Goal: Information Seeking & Learning: Learn about a topic

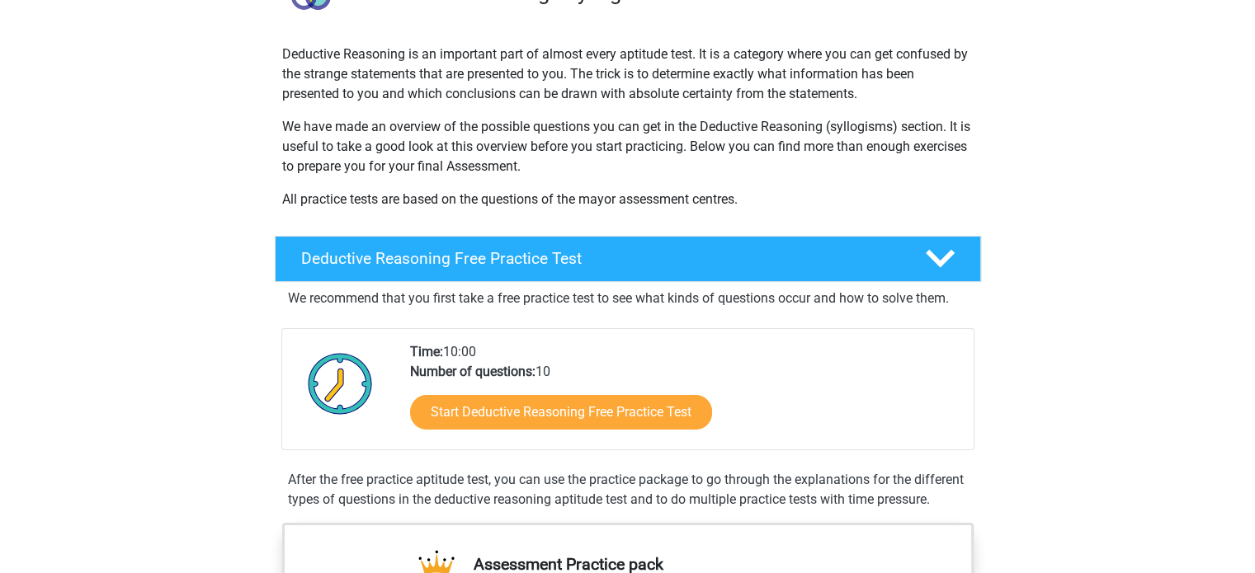
scroll to position [165, 0]
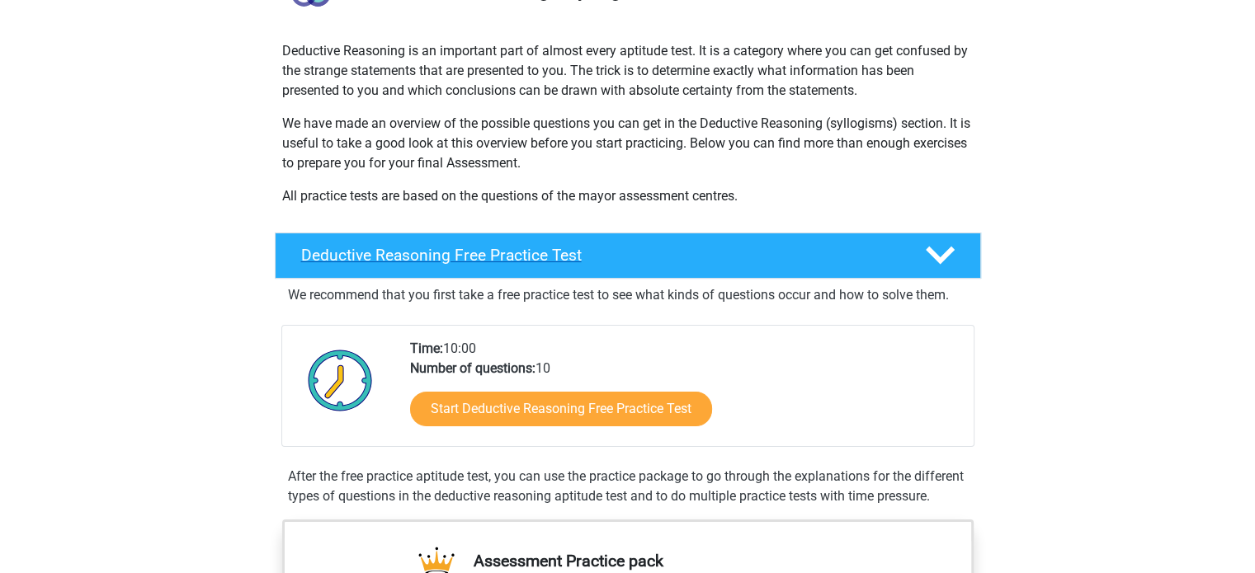
click at [585, 257] on h4 "Deductive Reasoning Free Practice Test" at bounding box center [599, 255] width 597 height 19
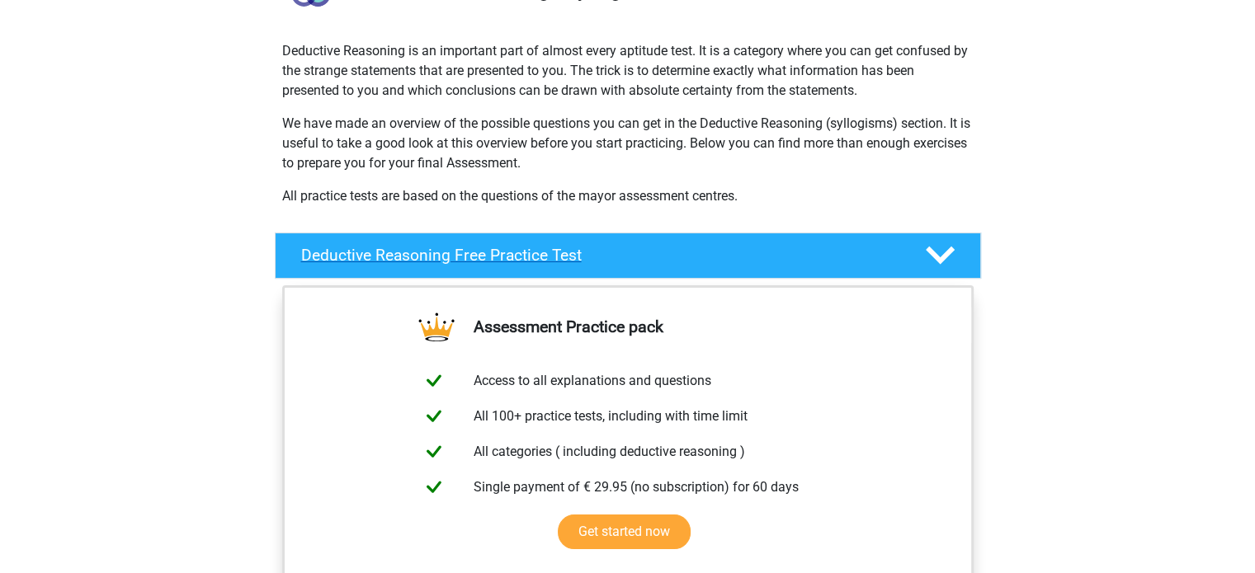
click at [487, 258] on h4 "Deductive Reasoning Free Practice Test" at bounding box center [599, 255] width 597 height 19
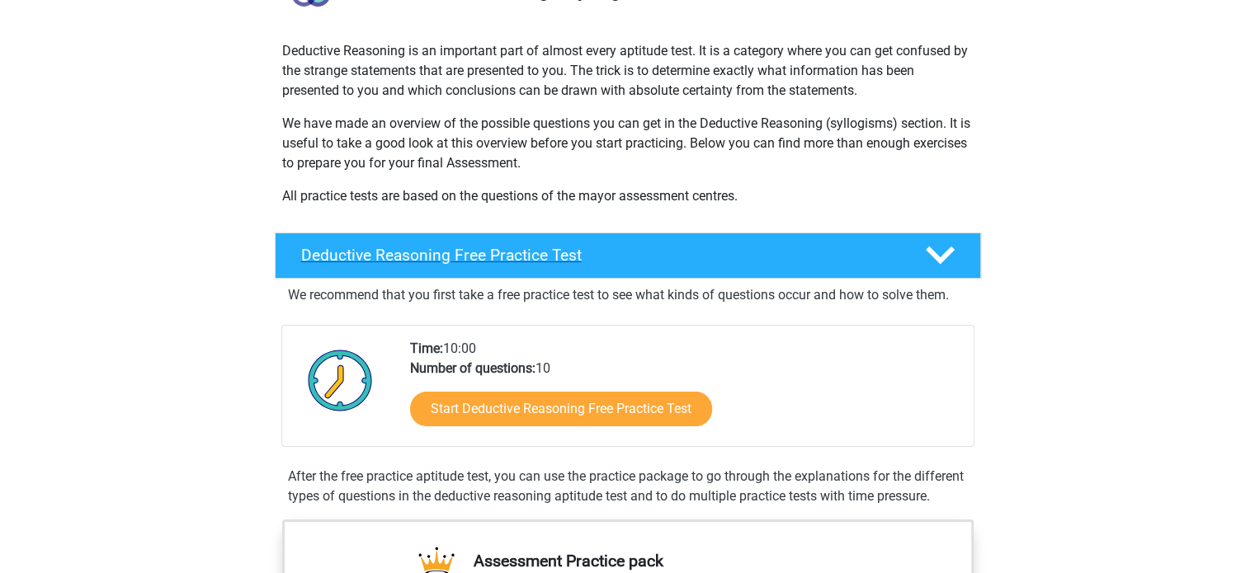
click at [487, 258] on h4 "Deductive Reasoning Free Practice Test" at bounding box center [599, 255] width 597 height 19
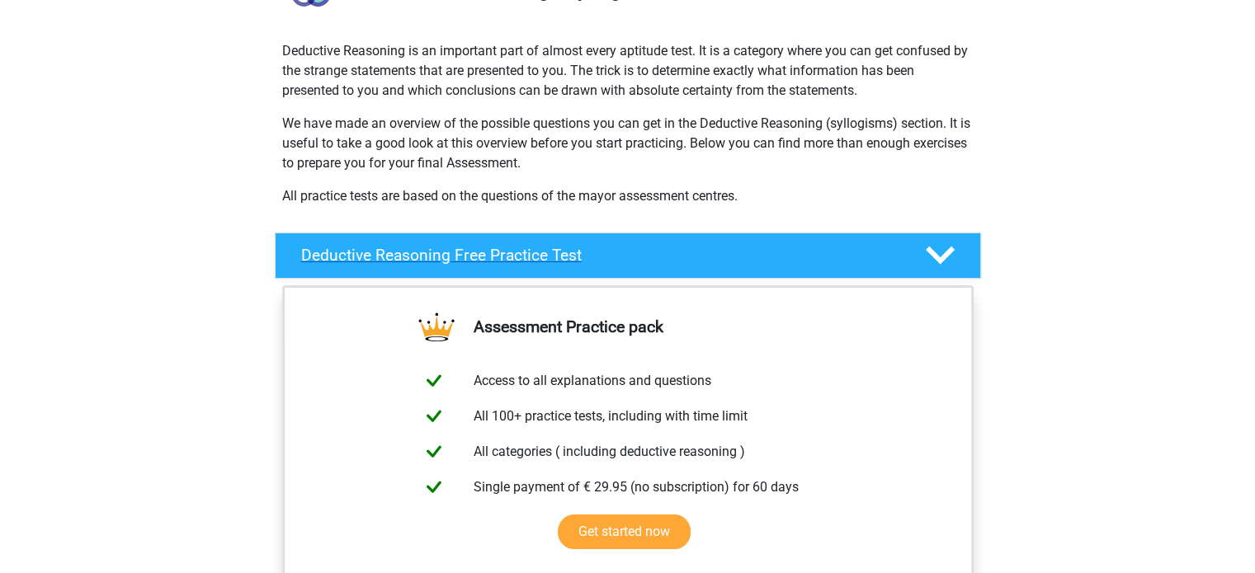
click at [487, 258] on h4 "Deductive Reasoning Free Practice Test" at bounding box center [599, 255] width 597 height 19
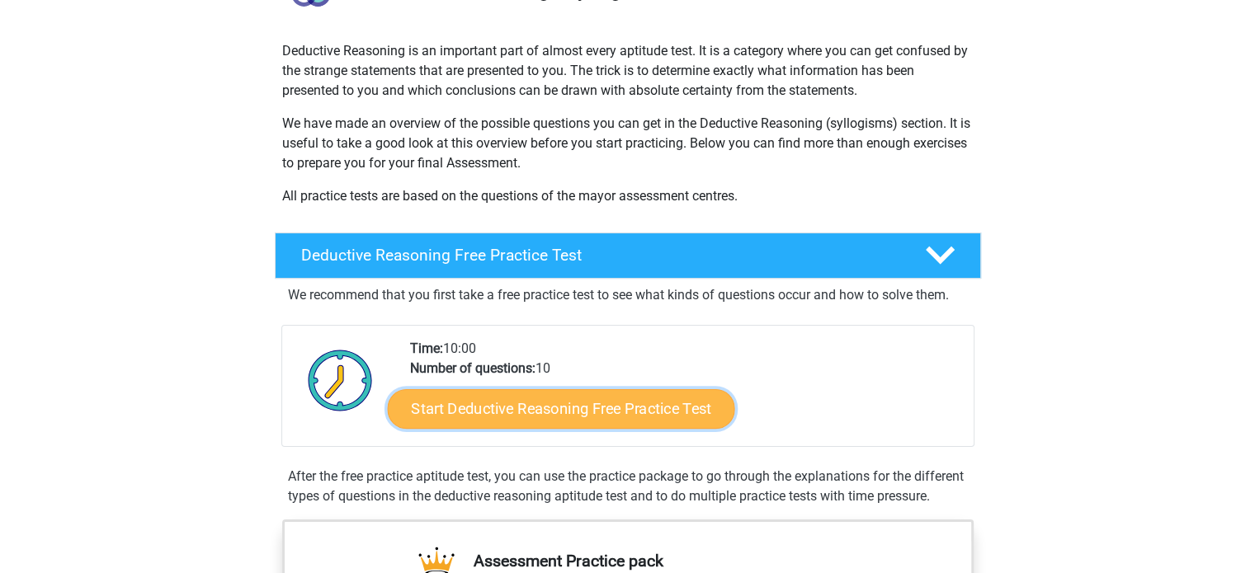
click at [544, 413] on link "Start Deductive Reasoning Free Practice Test" at bounding box center [560, 408] width 347 height 40
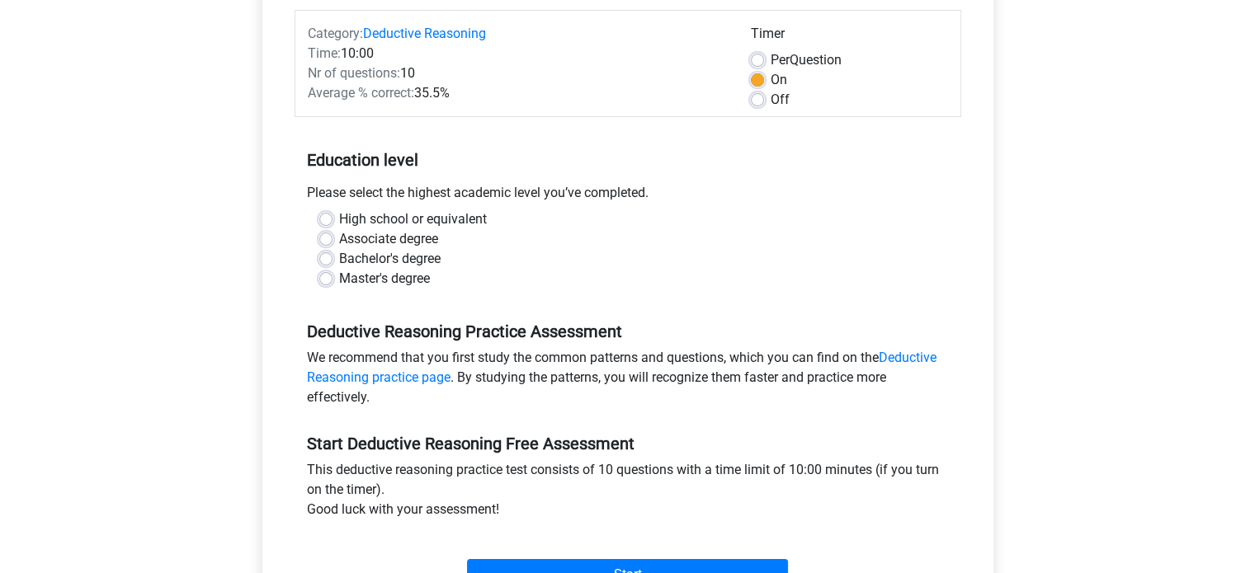
scroll to position [247, 0]
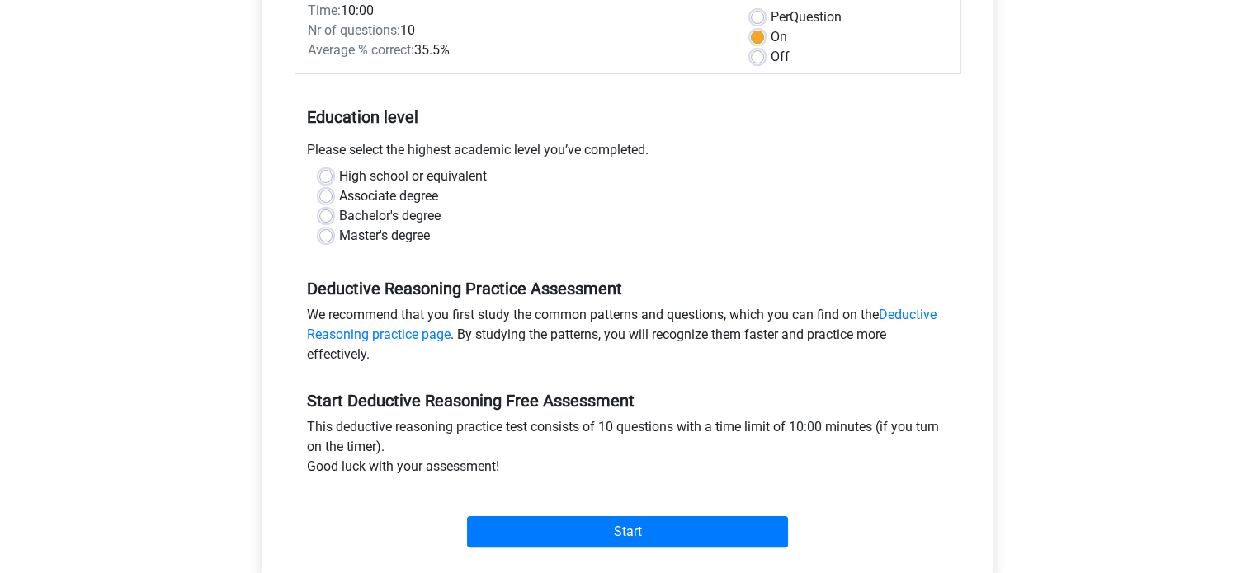
click at [346, 221] on label "Bachelor's degree" at bounding box center [389, 216] width 101 height 20
click at [332, 221] on input "Bachelor's degree" at bounding box center [325, 214] width 13 height 16
radio input "true"
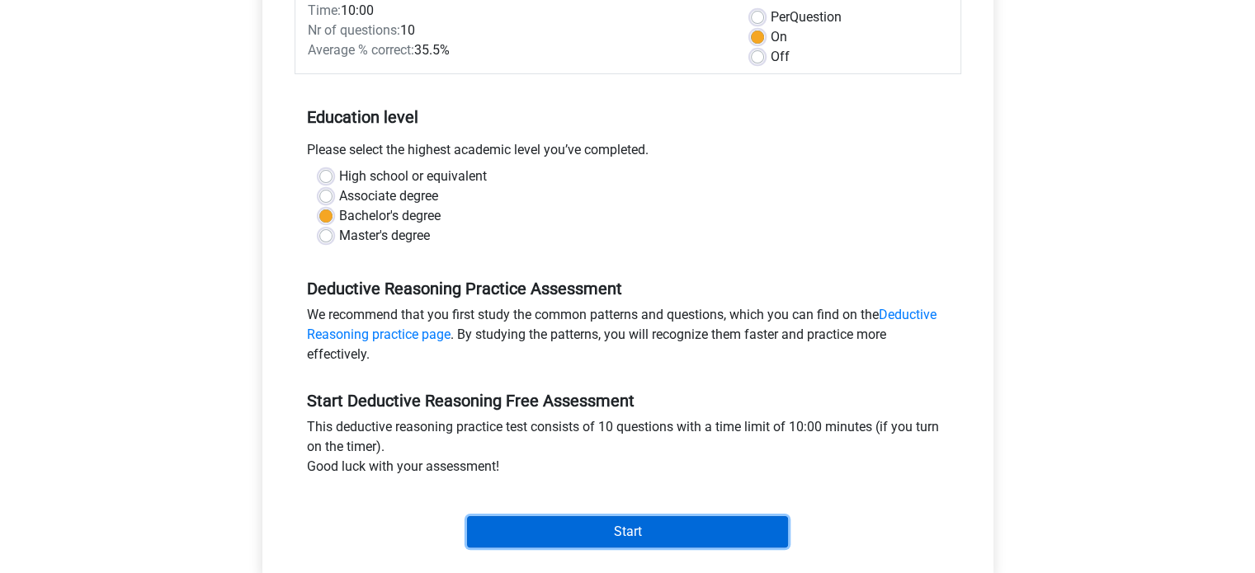
click at [582, 535] on input "Start" at bounding box center [627, 531] width 321 height 31
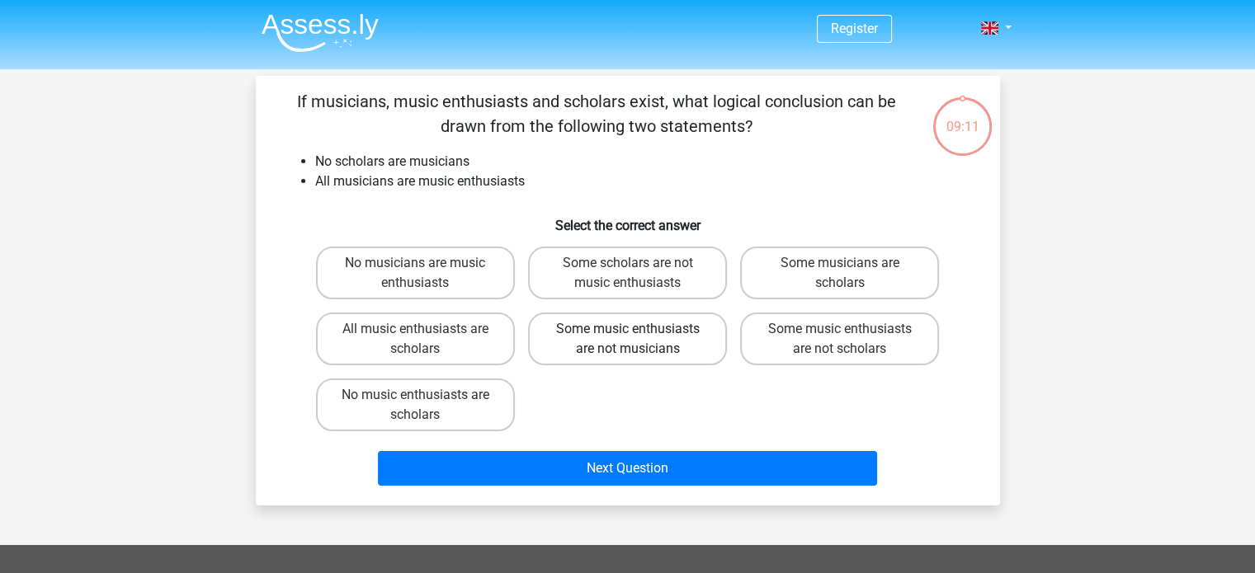
click at [620, 357] on label "Some music enthusiasts are not musicians" at bounding box center [627, 339] width 199 height 53
click at [627, 340] on input "Some music enthusiasts are not musicians" at bounding box center [632, 334] width 11 height 11
radio input "true"
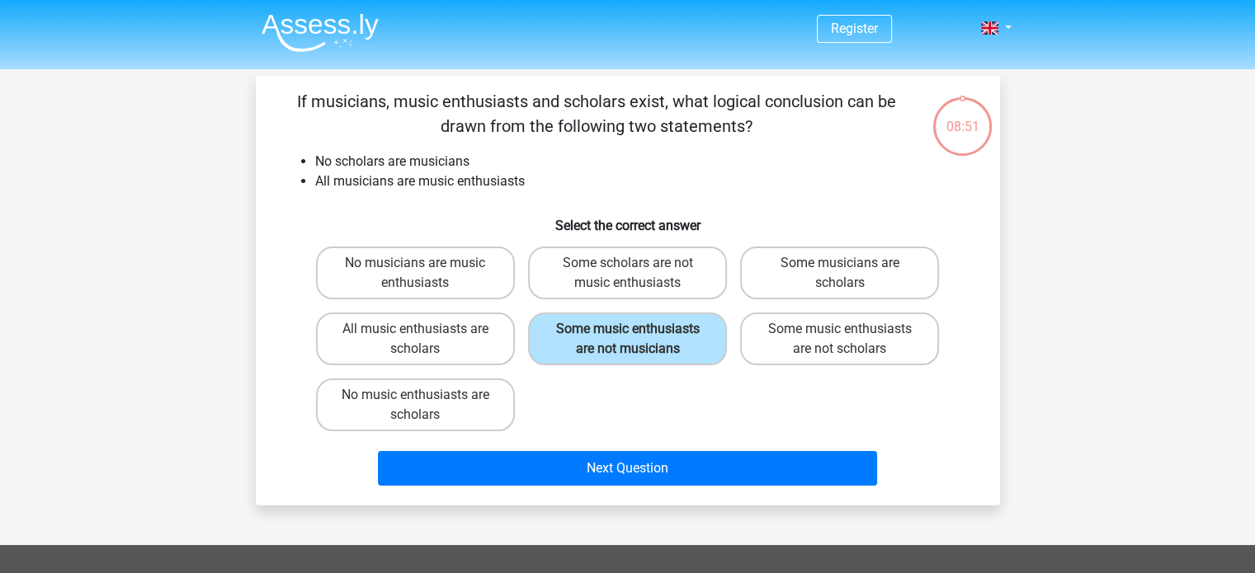
click at [861, 243] on div "Some musicians are scholars" at bounding box center [839, 273] width 212 height 66
click at [864, 270] on label "Some musicians are scholars" at bounding box center [839, 273] width 199 height 53
click at [850, 270] on input "Some musicians are scholars" at bounding box center [845, 268] width 11 height 11
radio input "true"
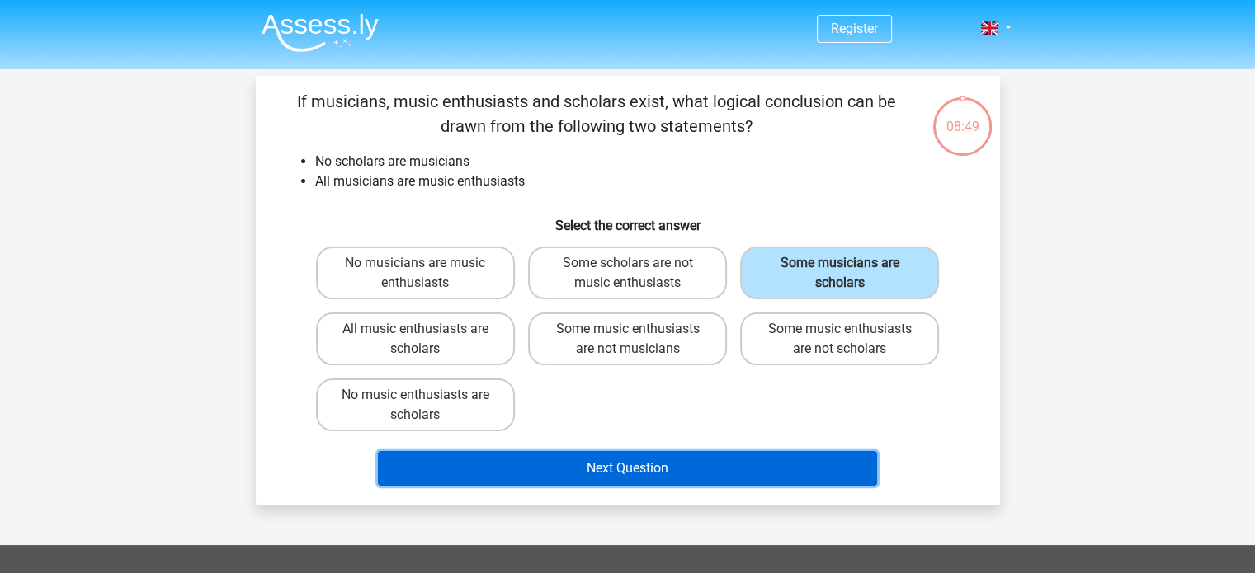
click at [801, 460] on button "Next Question" at bounding box center [627, 468] width 499 height 35
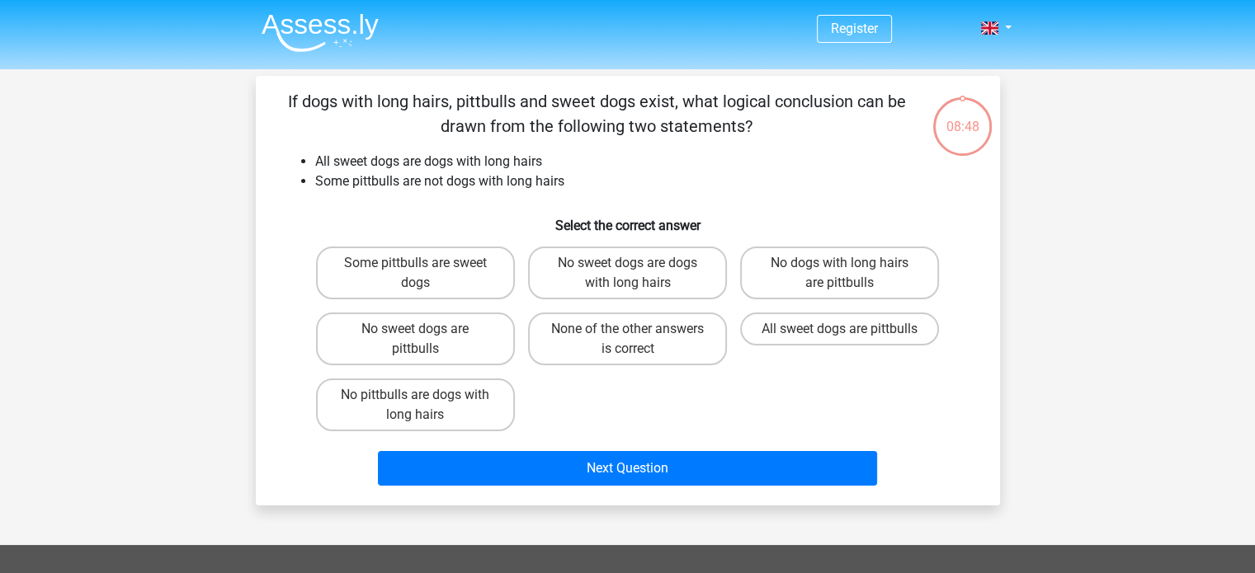
scroll to position [76, 0]
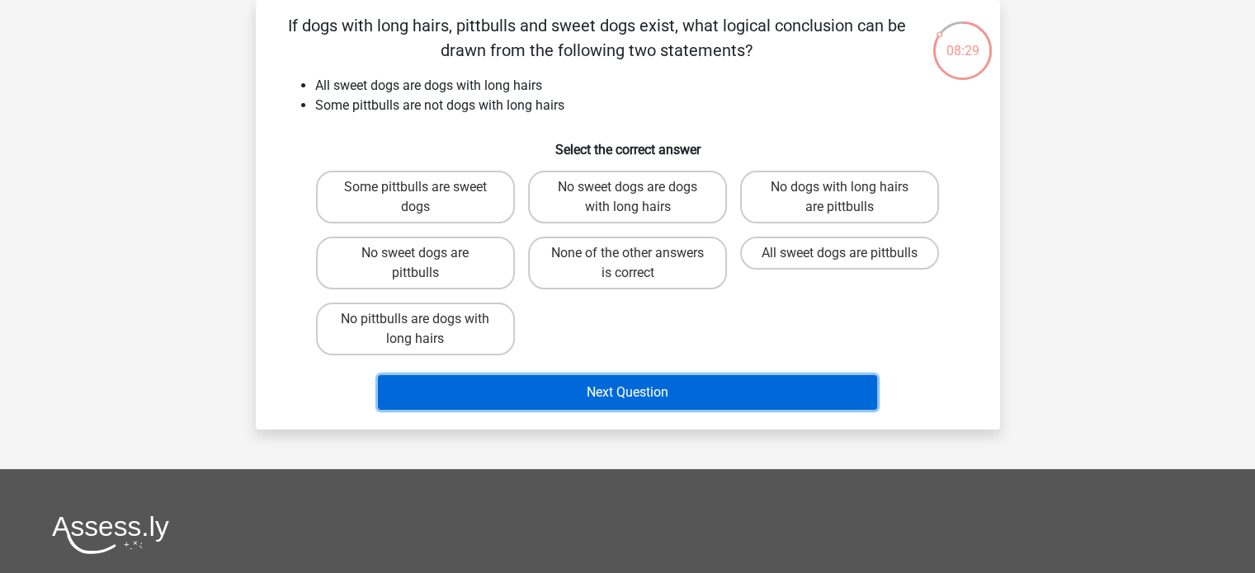
click at [643, 398] on button "Next Question" at bounding box center [627, 392] width 499 height 35
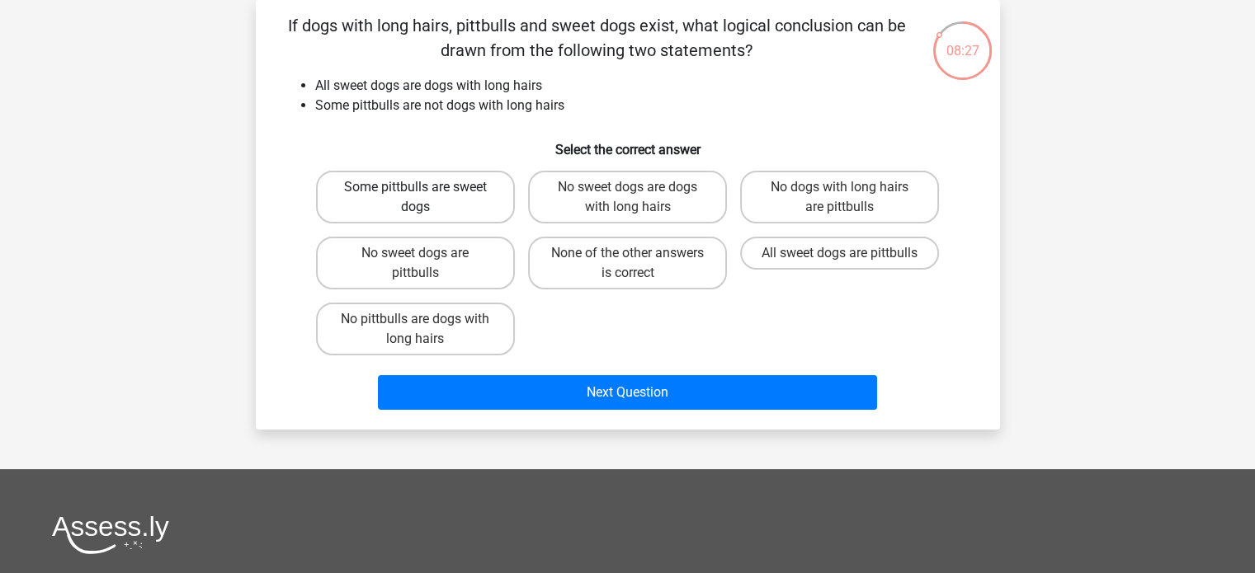
click at [401, 187] on label "Some pittbulls are sweet dogs" at bounding box center [415, 197] width 199 height 53
click at [415, 187] on input "Some pittbulls are sweet dogs" at bounding box center [420, 192] width 11 height 11
radio input "true"
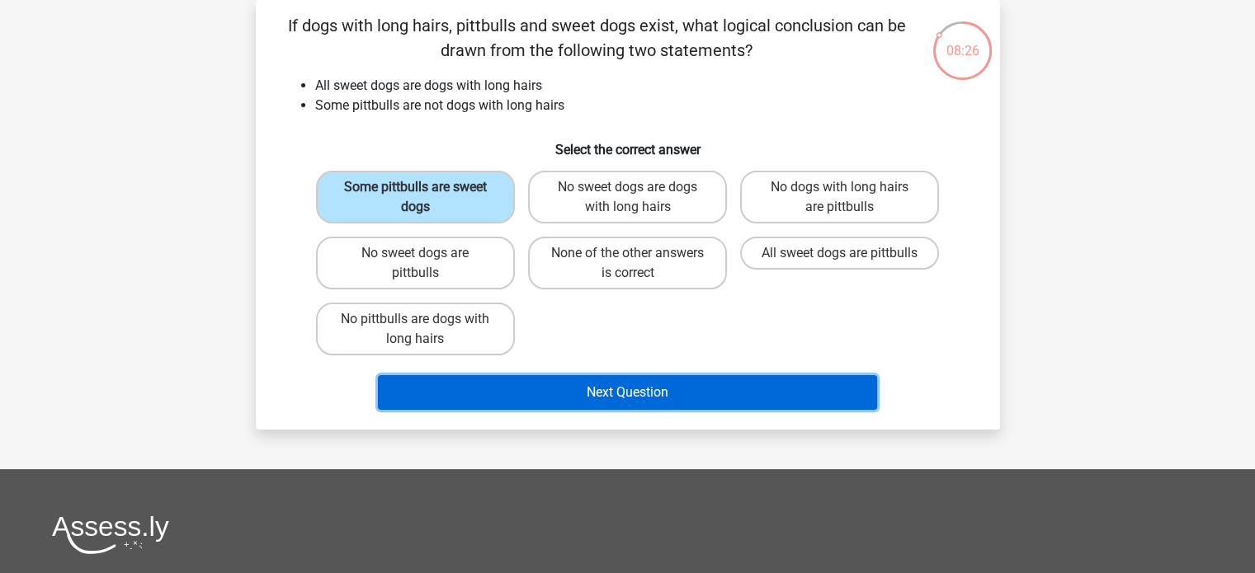
click at [573, 384] on button "Next Question" at bounding box center [627, 392] width 499 height 35
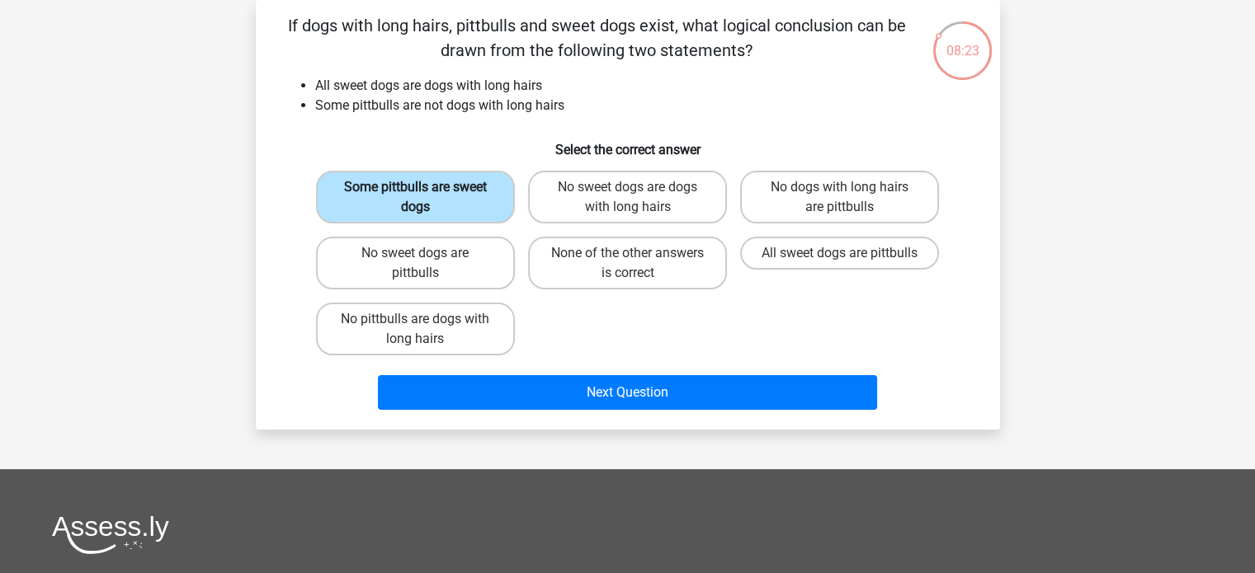
click at [464, 191] on label "Some pittbulls are sweet dogs" at bounding box center [415, 197] width 199 height 53
click at [426, 191] on input "Some pittbulls are sweet dogs" at bounding box center [420, 192] width 11 height 11
click at [445, 264] on label "No sweet dogs are pittbulls" at bounding box center [415, 263] width 199 height 53
click at [426, 264] on input "No sweet dogs are pittbulls" at bounding box center [420, 258] width 11 height 11
radio input "true"
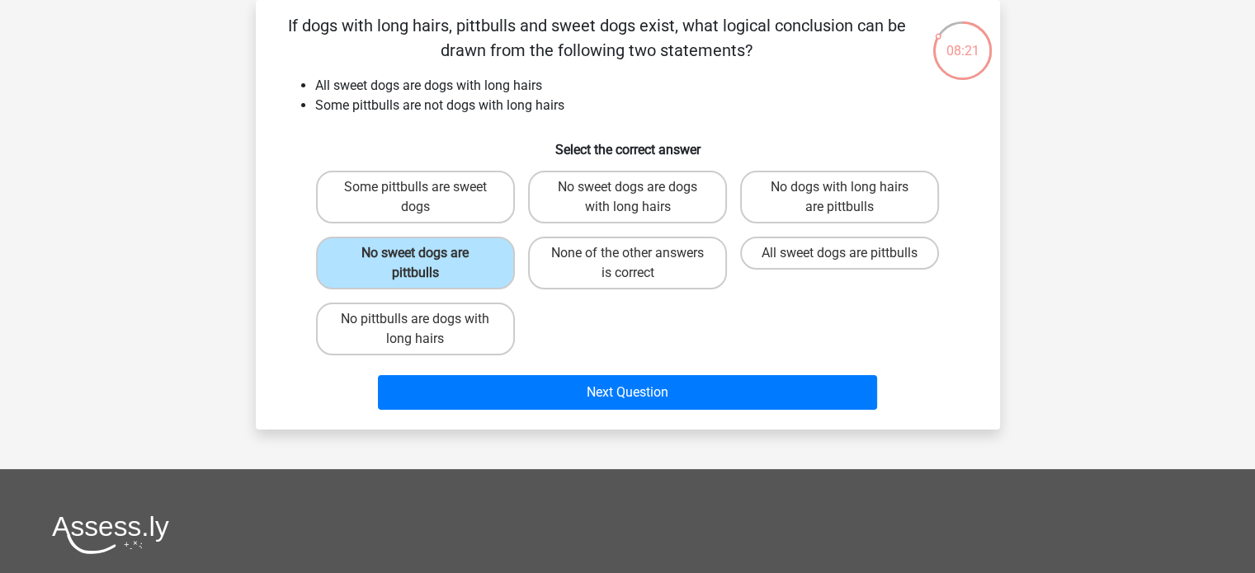
click at [459, 224] on div "Some pittbulls are sweet dogs" at bounding box center [415, 197] width 212 height 66
click at [588, 186] on label "No sweet dogs are dogs with long hairs" at bounding box center [627, 197] width 199 height 53
click at [627, 187] on input "No sweet dogs are dogs with long hairs" at bounding box center [632, 192] width 11 height 11
radio input "true"
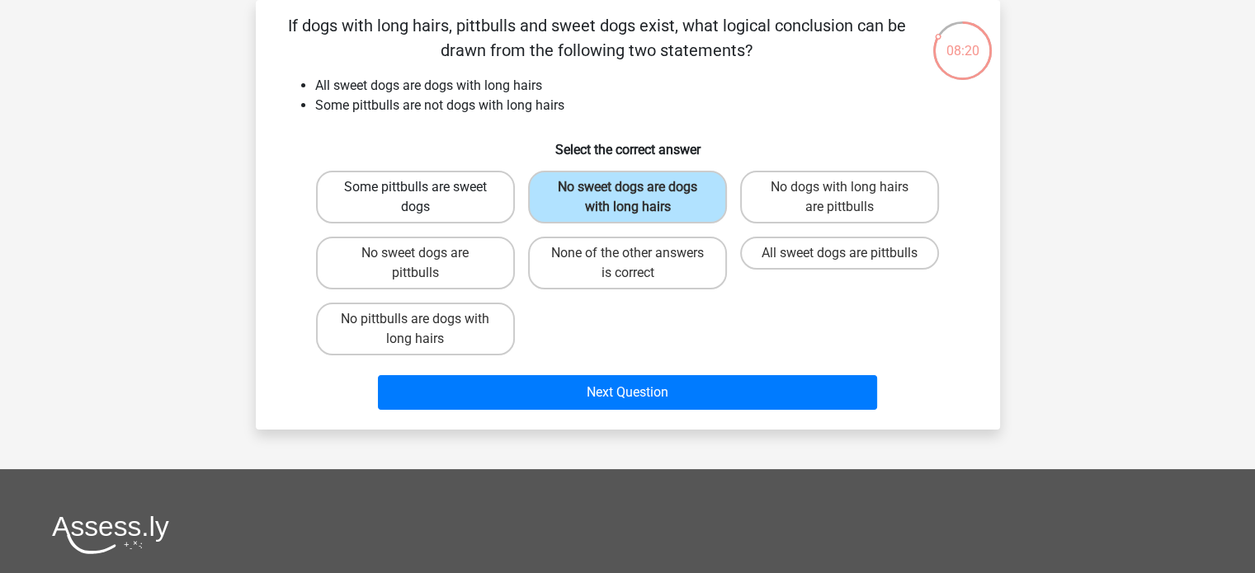
click at [486, 200] on label "Some pittbulls are sweet dogs" at bounding box center [415, 197] width 199 height 53
click at [426, 198] on input "Some pittbulls are sweet dogs" at bounding box center [420, 192] width 11 height 11
radio input "true"
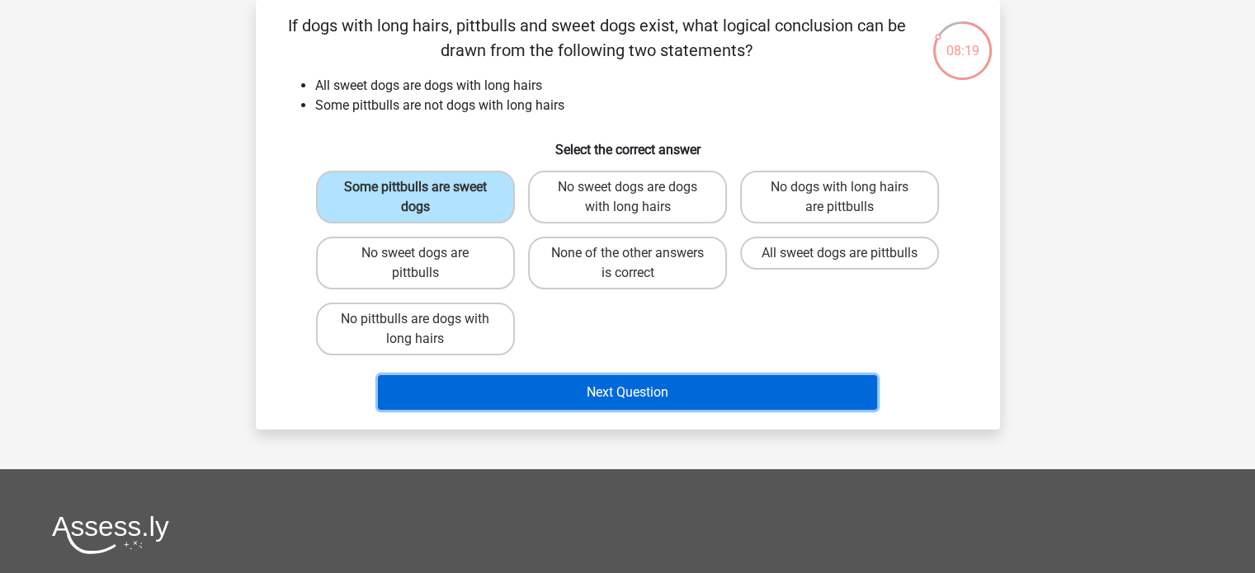
click at [620, 392] on button "Next Question" at bounding box center [627, 392] width 499 height 35
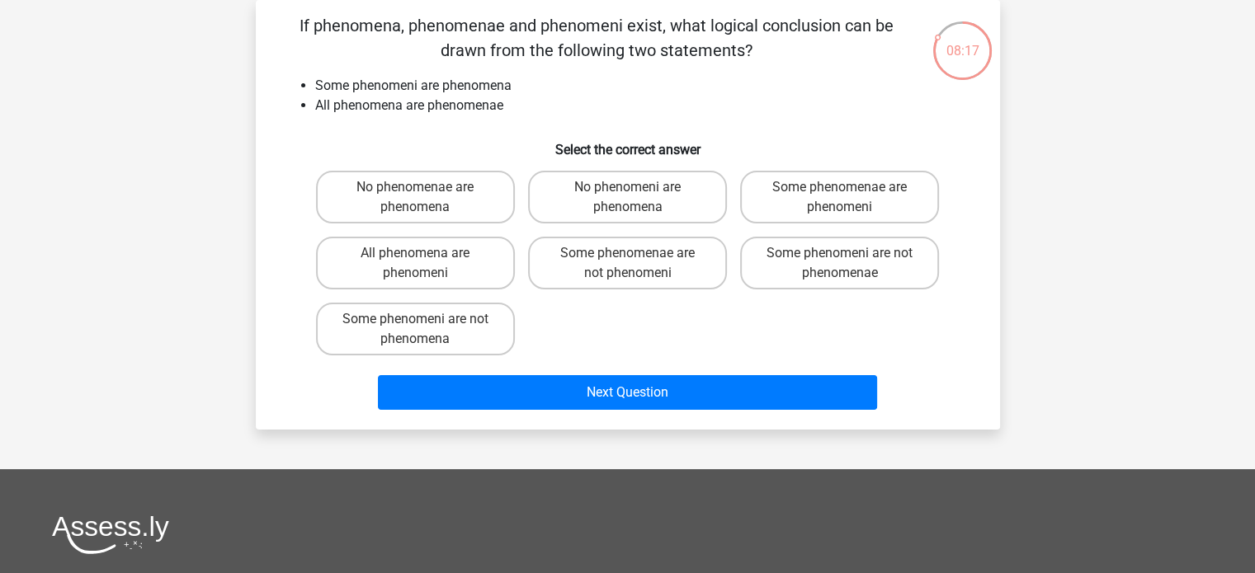
scroll to position [0, 0]
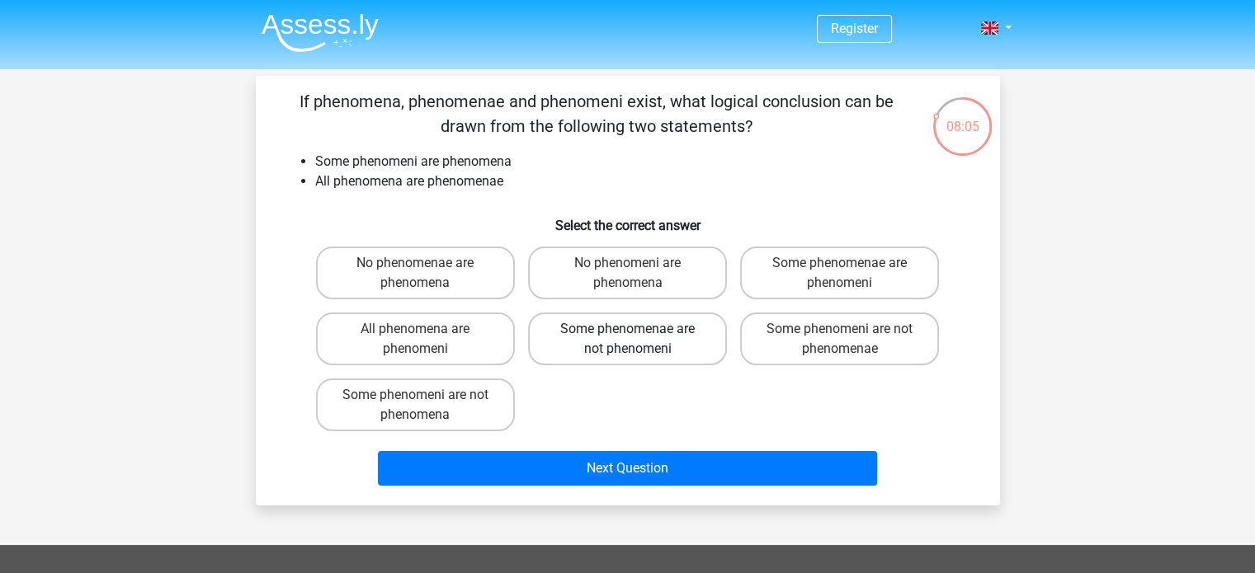
click at [653, 347] on label "Some phenomenae are not phenomeni" at bounding box center [627, 339] width 199 height 53
click at [638, 340] on input "Some phenomenae are not phenomeni" at bounding box center [632, 334] width 11 height 11
radio input "true"
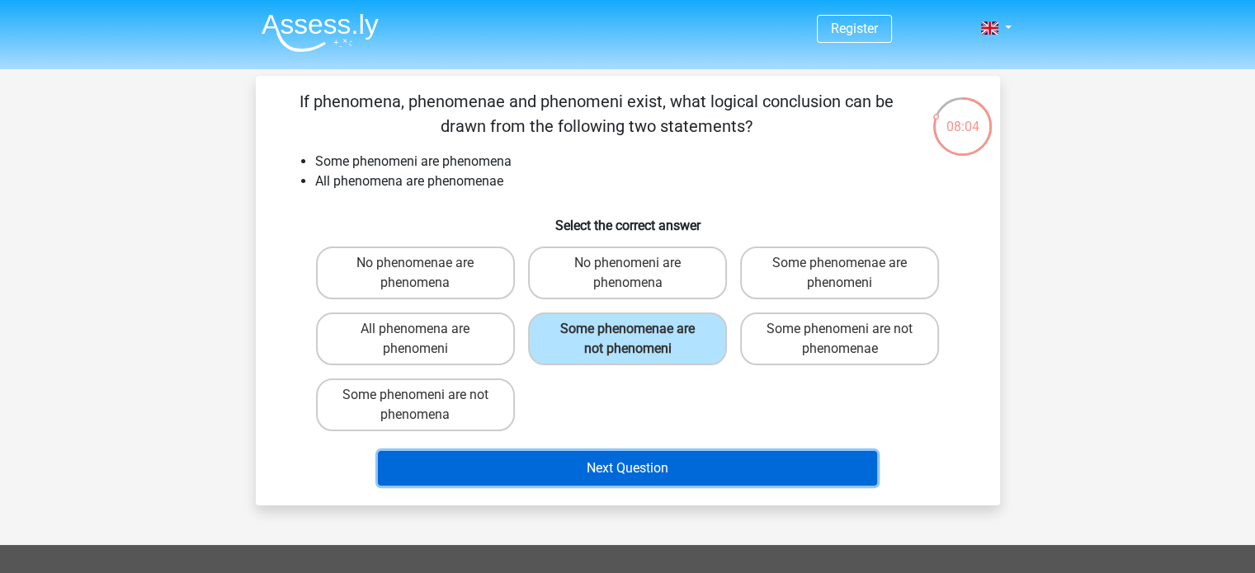
click at [665, 466] on button "Next Question" at bounding box center [627, 468] width 499 height 35
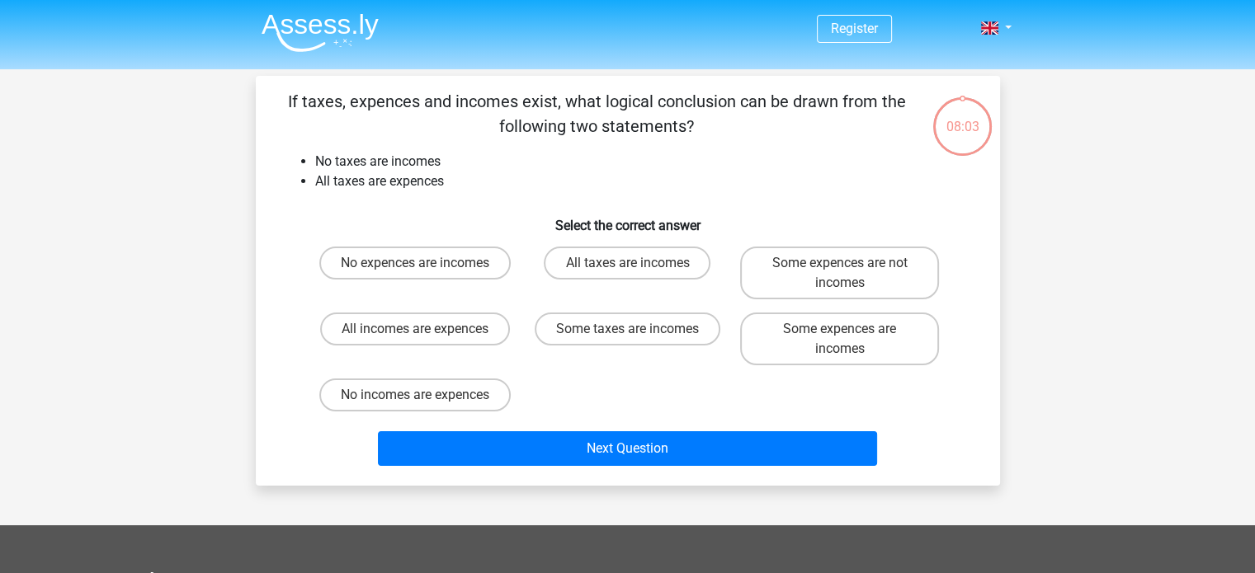
scroll to position [76, 0]
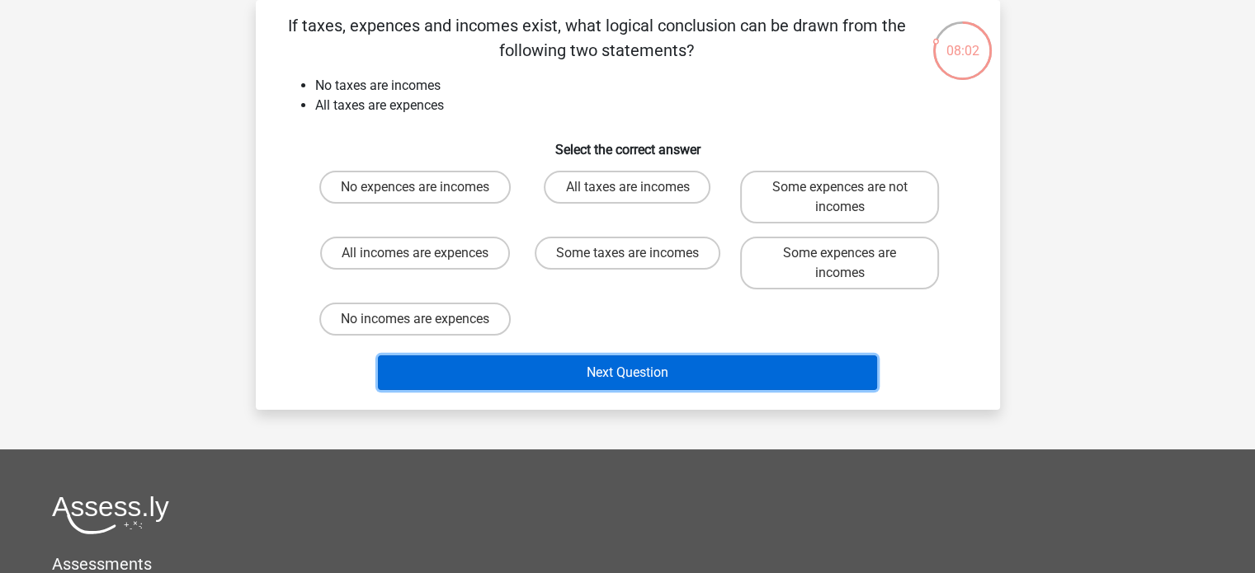
click at [675, 370] on button "Next Question" at bounding box center [627, 372] width 499 height 35
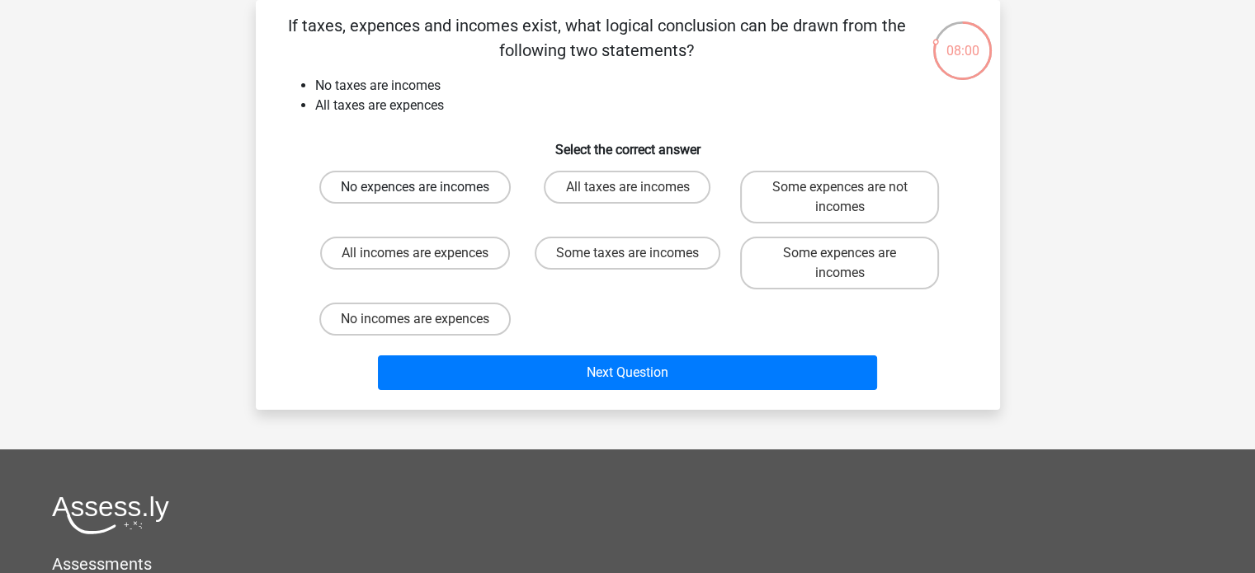
click at [381, 183] on label "No expences are incomes" at bounding box center [414, 187] width 191 height 33
click at [415, 187] on input "No expences are incomes" at bounding box center [420, 192] width 11 height 11
radio input "true"
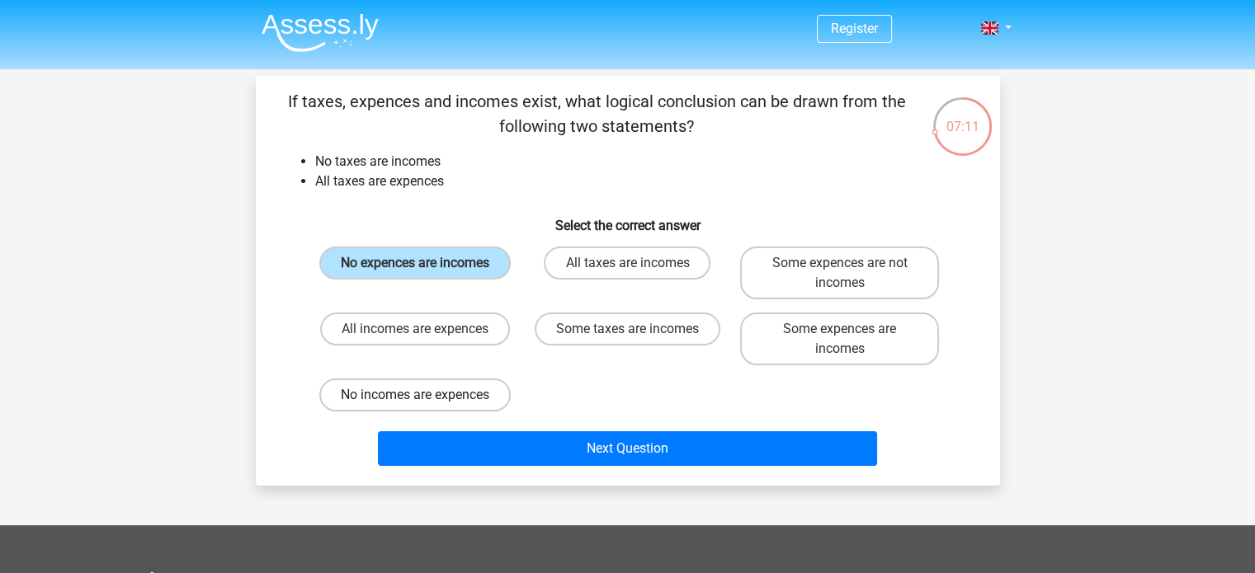
click at [410, 399] on label "No incomes are expences" at bounding box center [414, 395] width 191 height 33
click at [415, 399] on input "No incomes are expences" at bounding box center [420, 400] width 11 height 11
radio input "true"
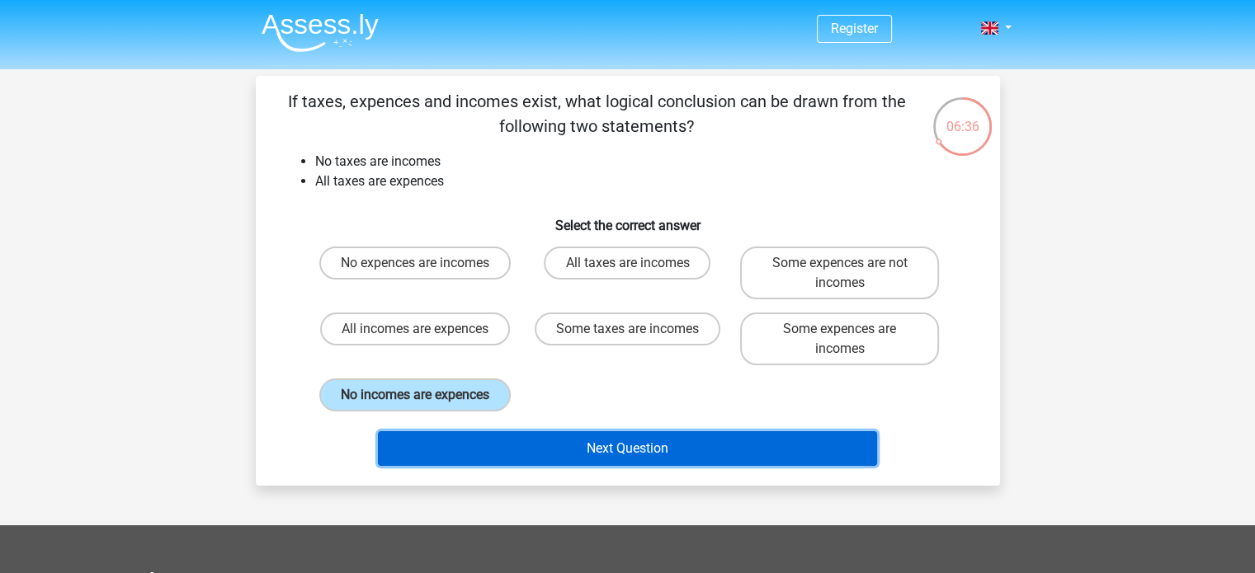
click at [476, 441] on button "Next Question" at bounding box center [627, 448] width 499 height 35
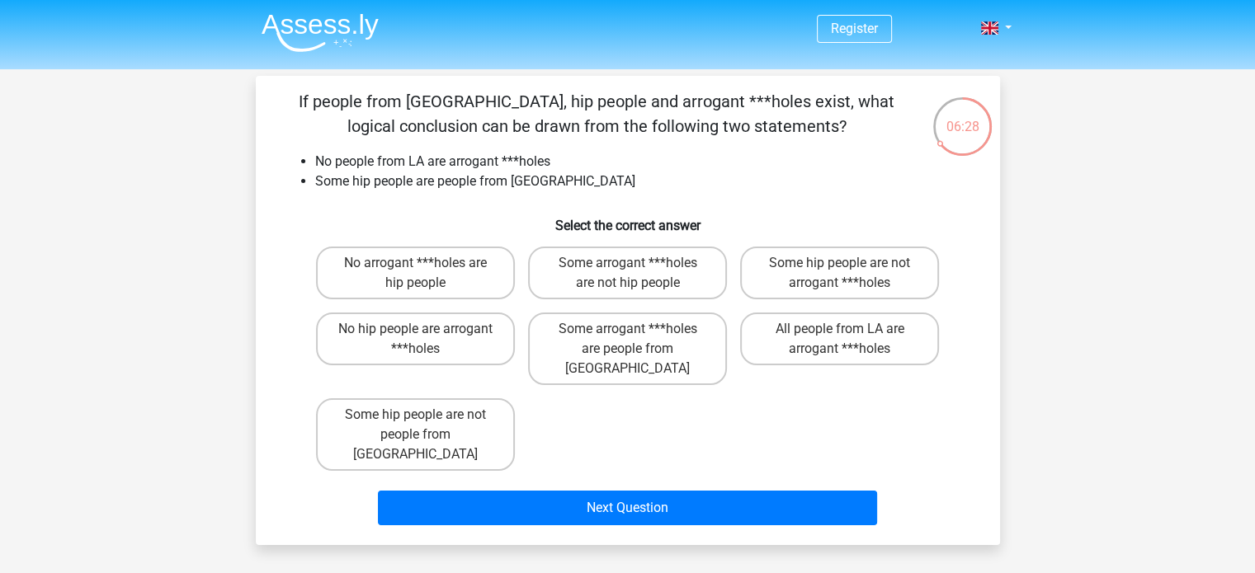
click at [420, 273] on input "No arrogant ***holes are hip people" at bounding box center [420, 268] width 11 height 11
radio input "true"
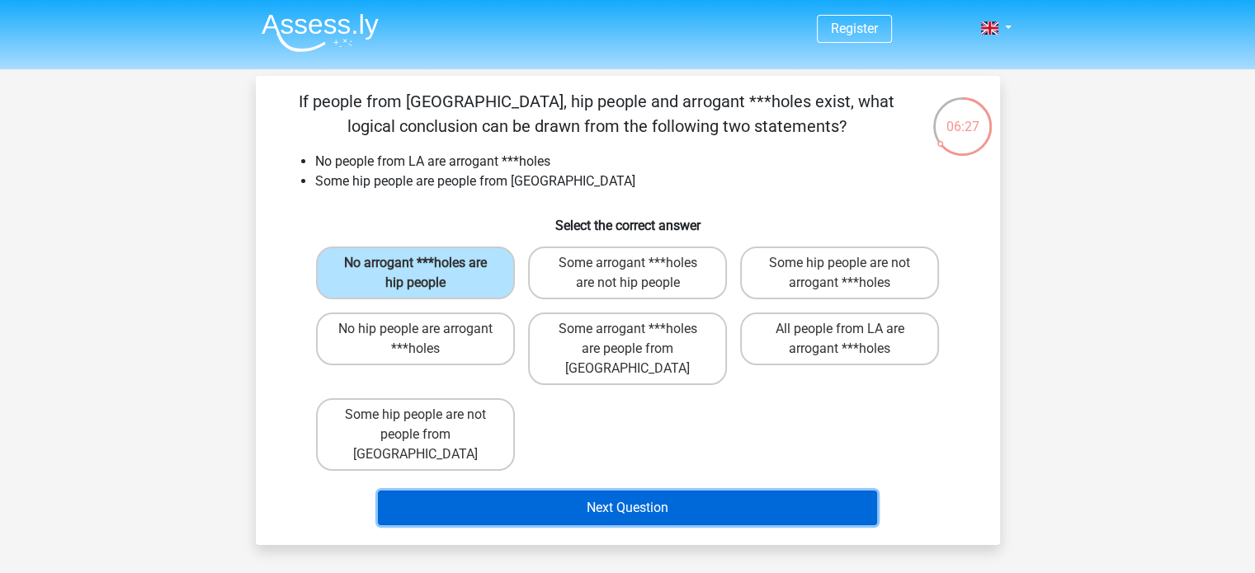
click at [601, 491] on button "Next Question" at bounding box center [627, 508] width 499 height 35
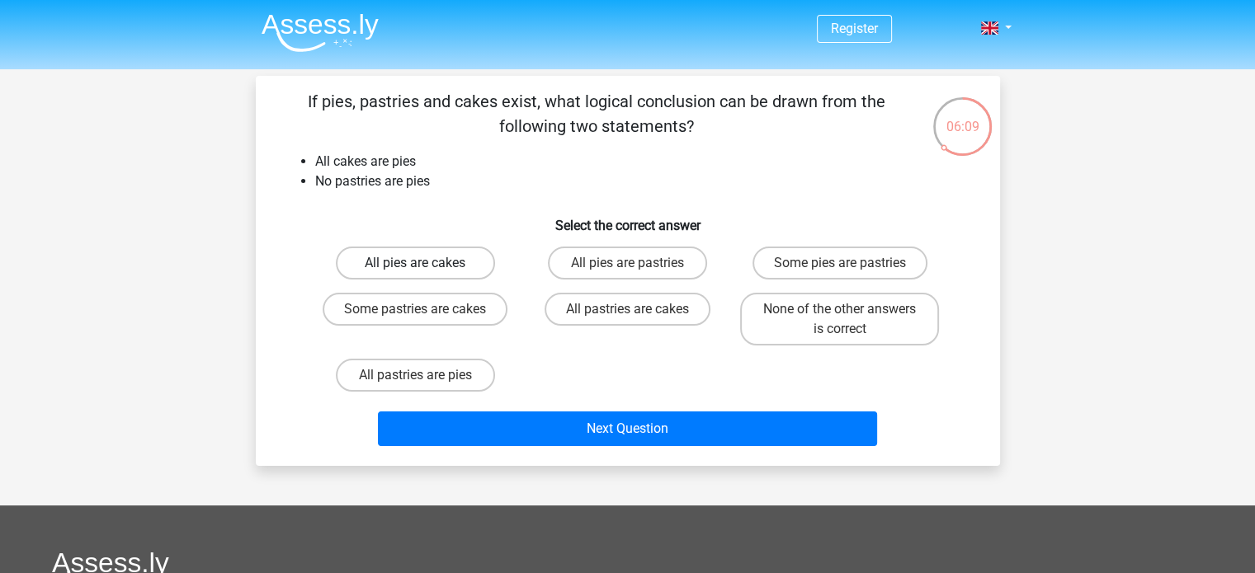
click at [468, 266] on label "All pies are cakes" at bounding box center [415, 263] width 159 height 33
click at [426, 266] on input "All pies are cakes" at bounding box center [420, 268] width 11 height 11
radio input "true"
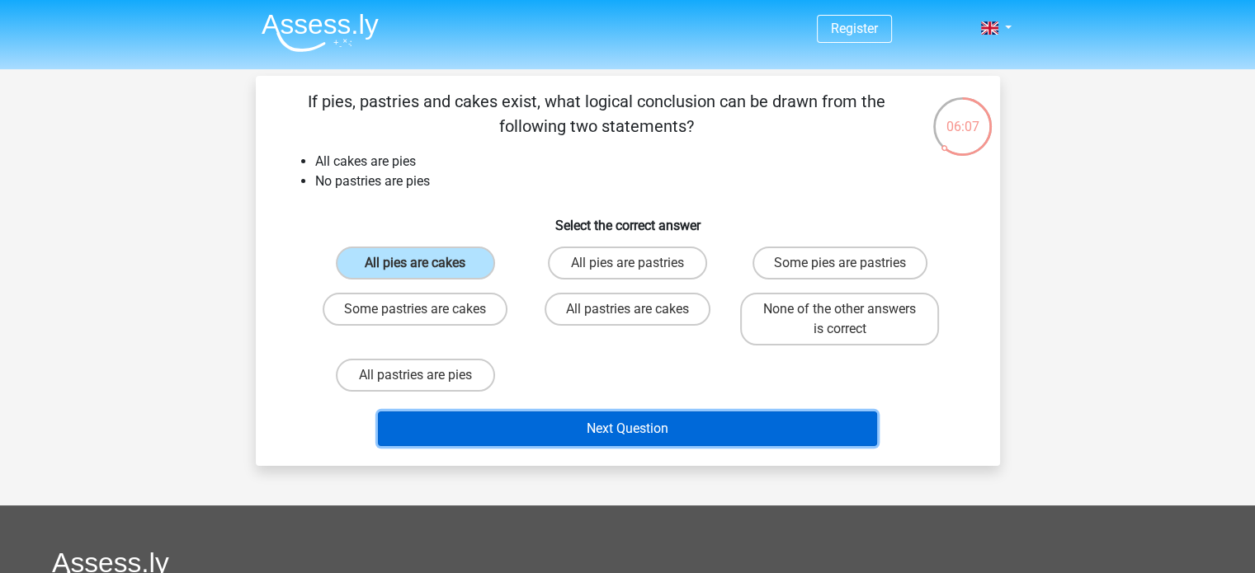
click at [556, 432] on button "Next Question" at bounding box center [627, 429] width 499 height 35
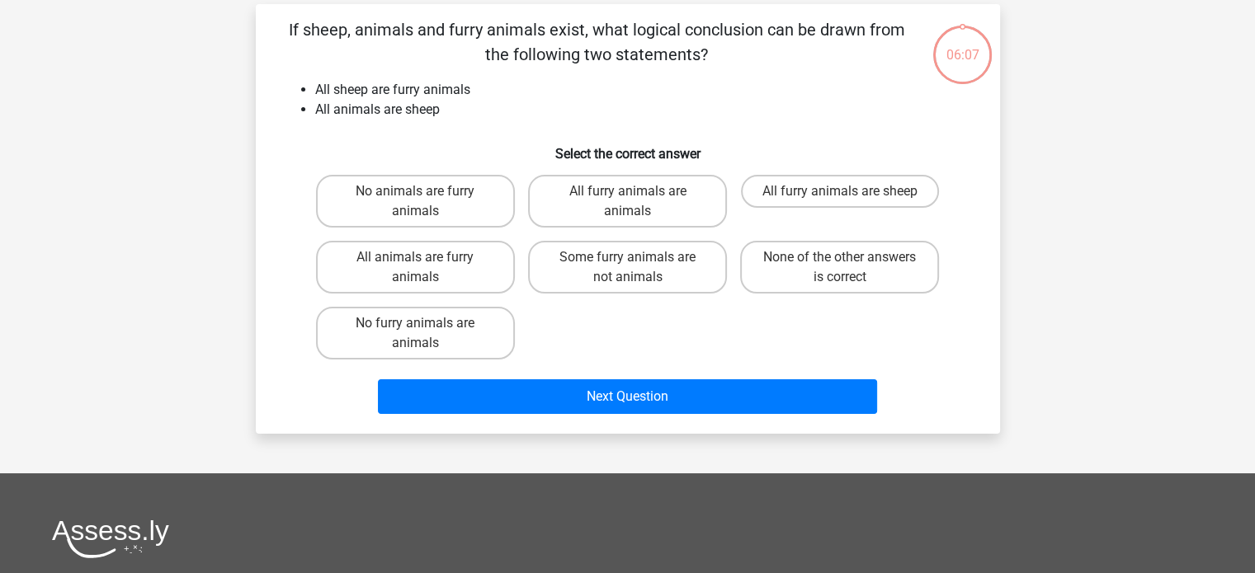
scroll to position [76, 0]
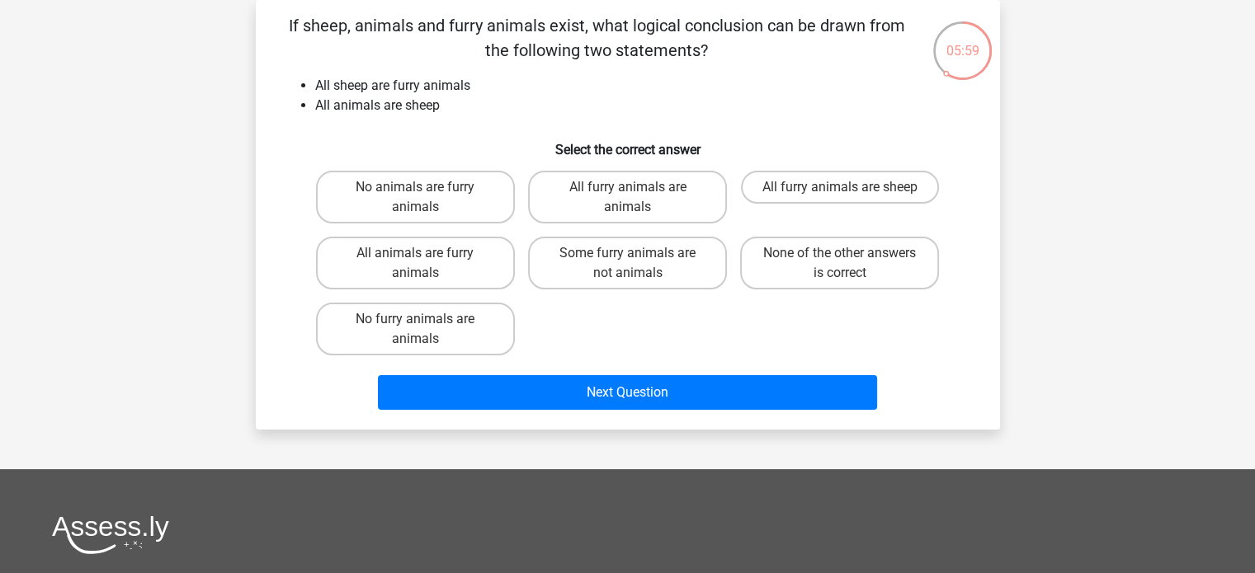
click at [419, 263] on input "All animals are furry animals" at bounding box center [420, 258] width 11 height 11
radio input "true"
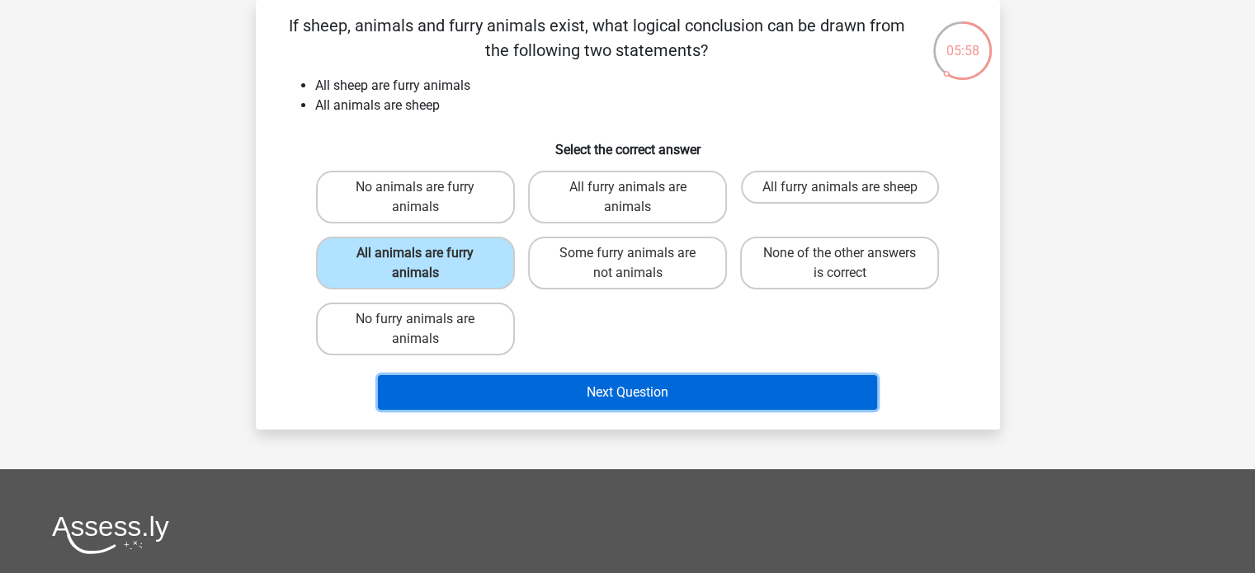
click at [608, 388] on button "Next Question" at bounding box center [627, 392] width 499 height 35
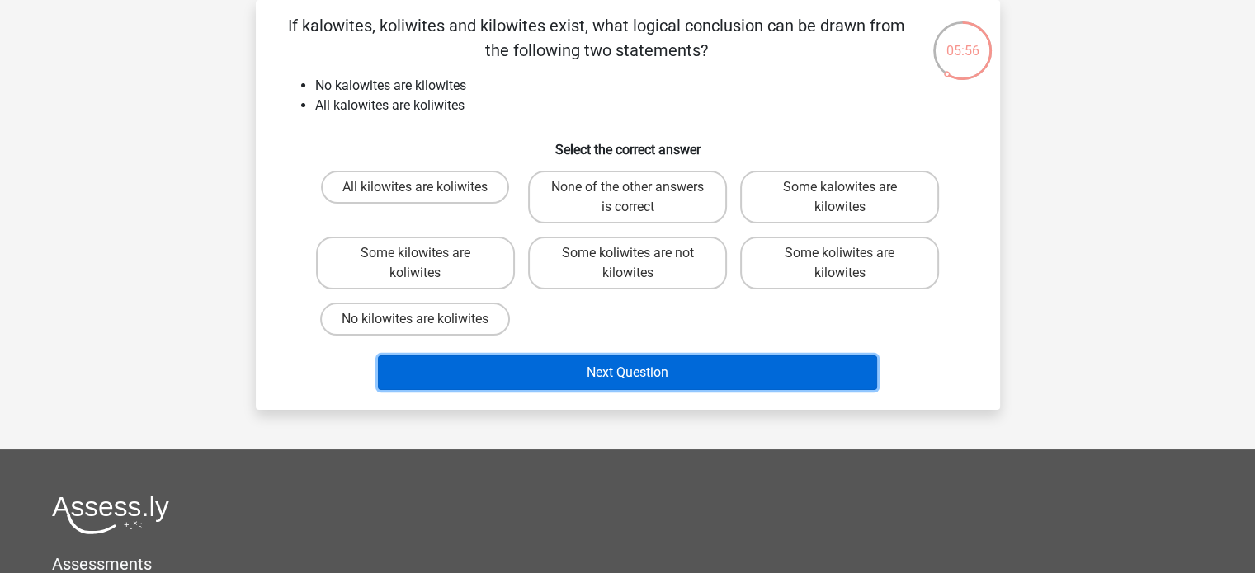
click at [608, 388] on button "Next Question" at bounding box center [627, 372] width 499 height 35
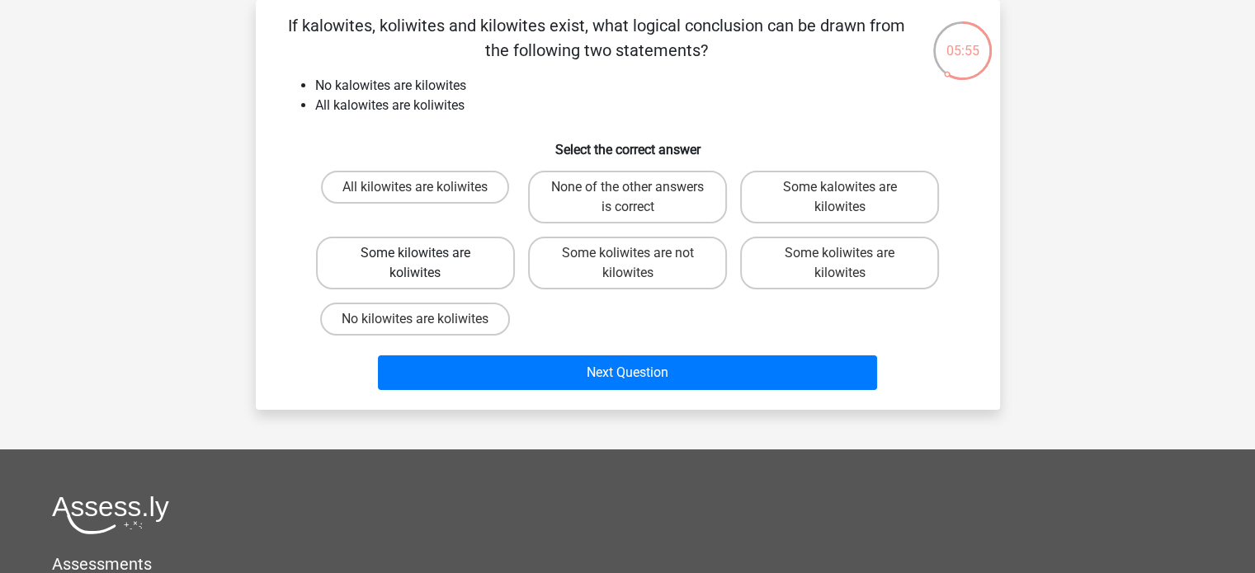
click at [398, 261] on label "Some kilowites are koliwites" at bounding box center [415, 263] width 199 height 53
click at [415, 261] on input "Some kilowites are koliwites" at bounding box center [420, 258] width 11 height 11
radio input "true"
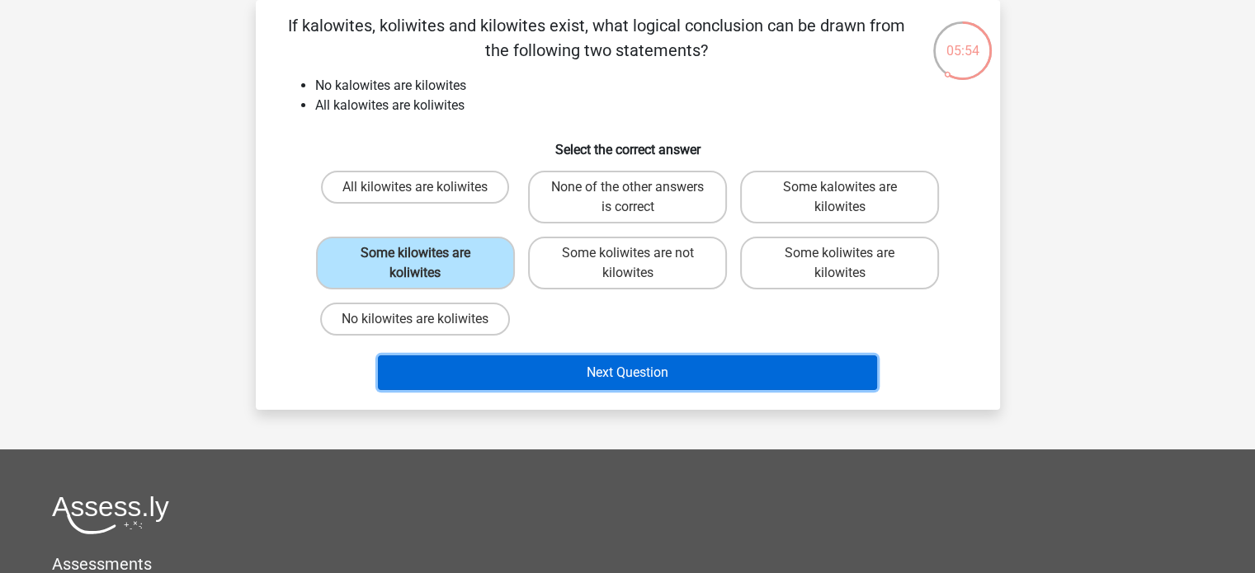
click at [591, 364] on button "Next Question" at bounding box center [627, 372] width 499 height 35
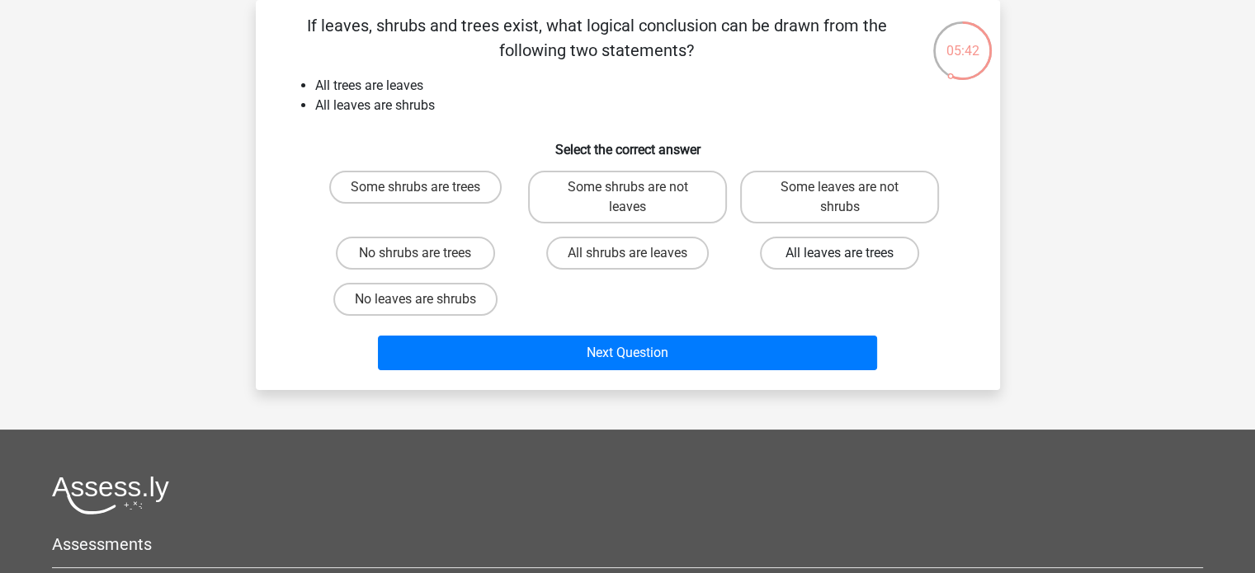
click at [788, 243] on label "All leaves are trees" at bounding box center [839, 253] width 159 height 33
click at [840, 253] on input "All leaves are trees" at bounding box center [845, 258] width 11 height 11
radio input "true"
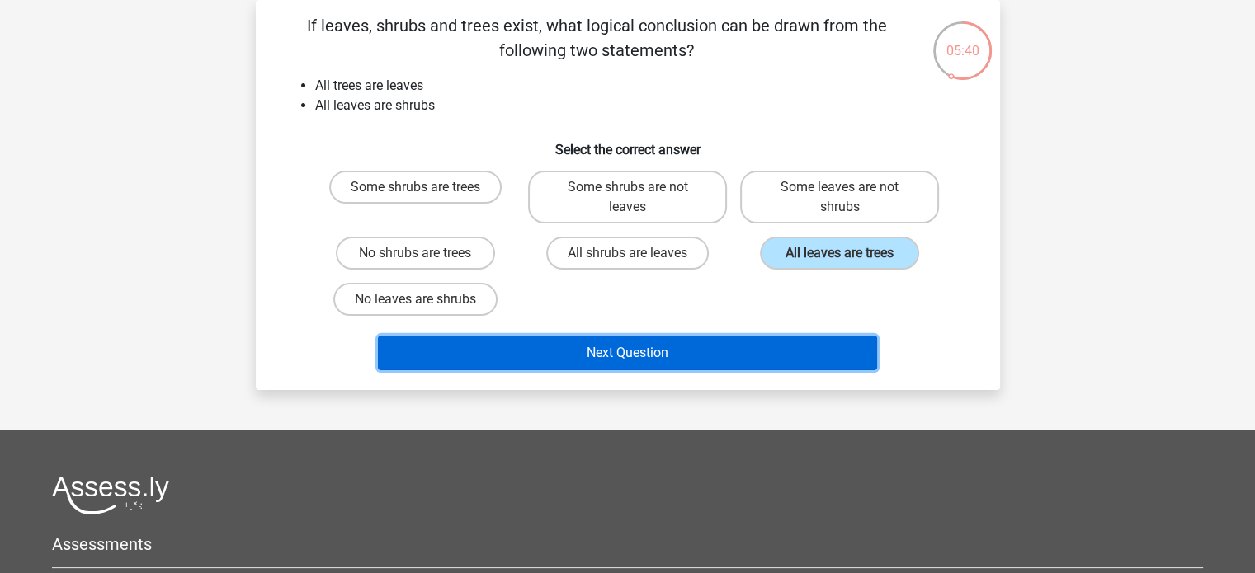
click at [716, 340] on button "Next Question" at bounding box center [627, 353] width 499 height 35
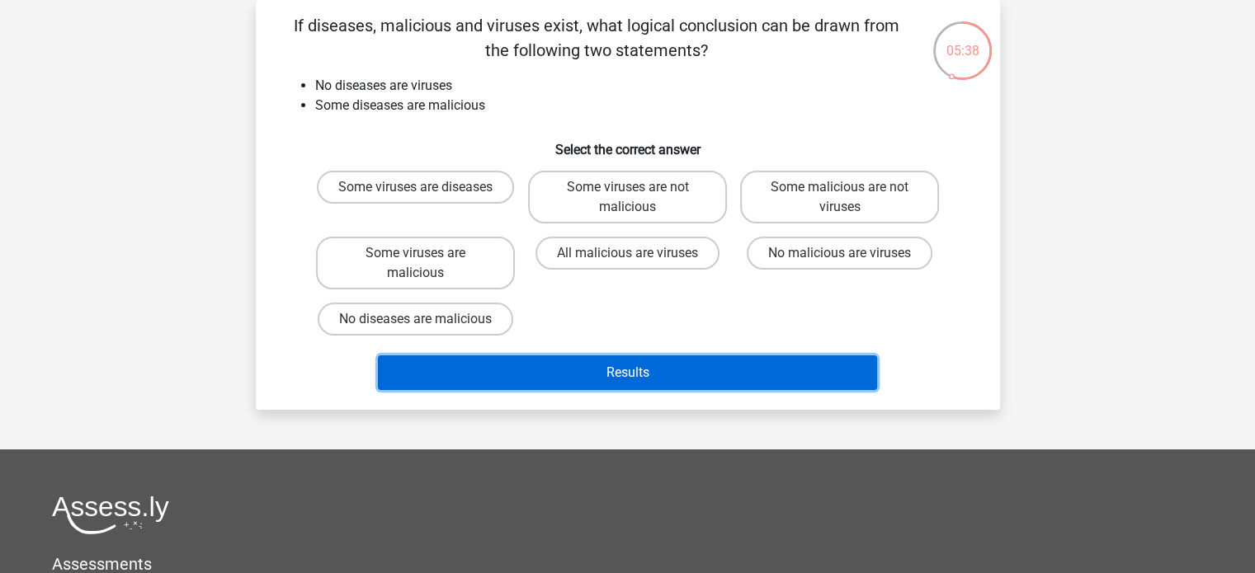
click at [690, 368] on button "Results" at bounding box center [627, 372] width 499 height 35
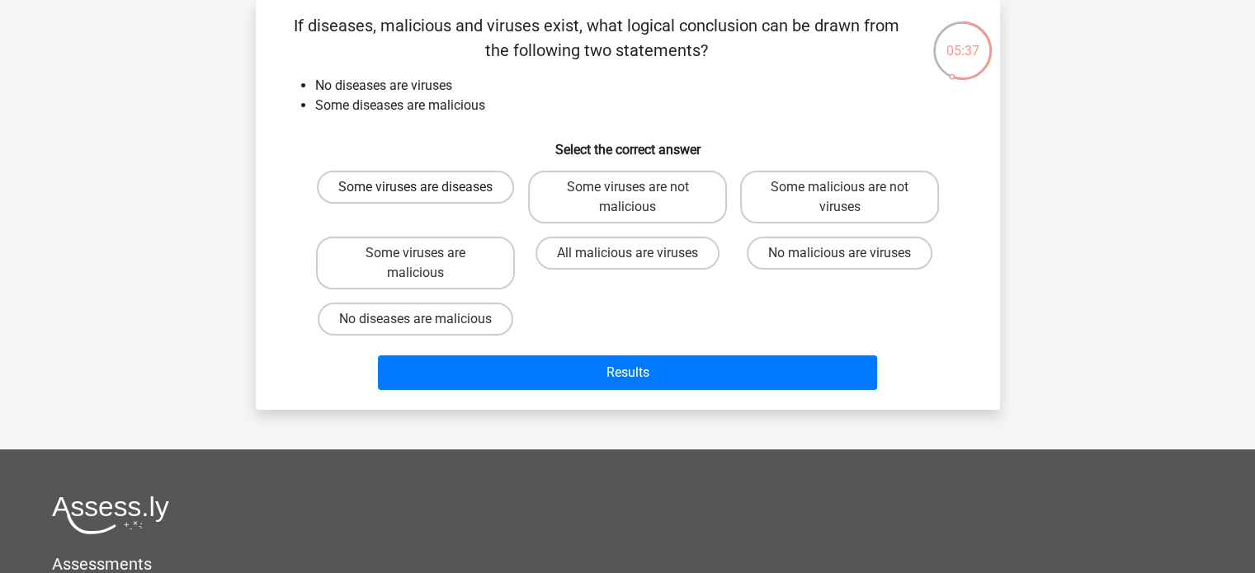
click at [452, 191] on label "Some viruses are diseases" at bounding box center [415, 187] width 197 height 33
click at [426, 191] on input "Some viruses are diseases" at bounding box center [420, 192] width 11 height 11
radio input "true"
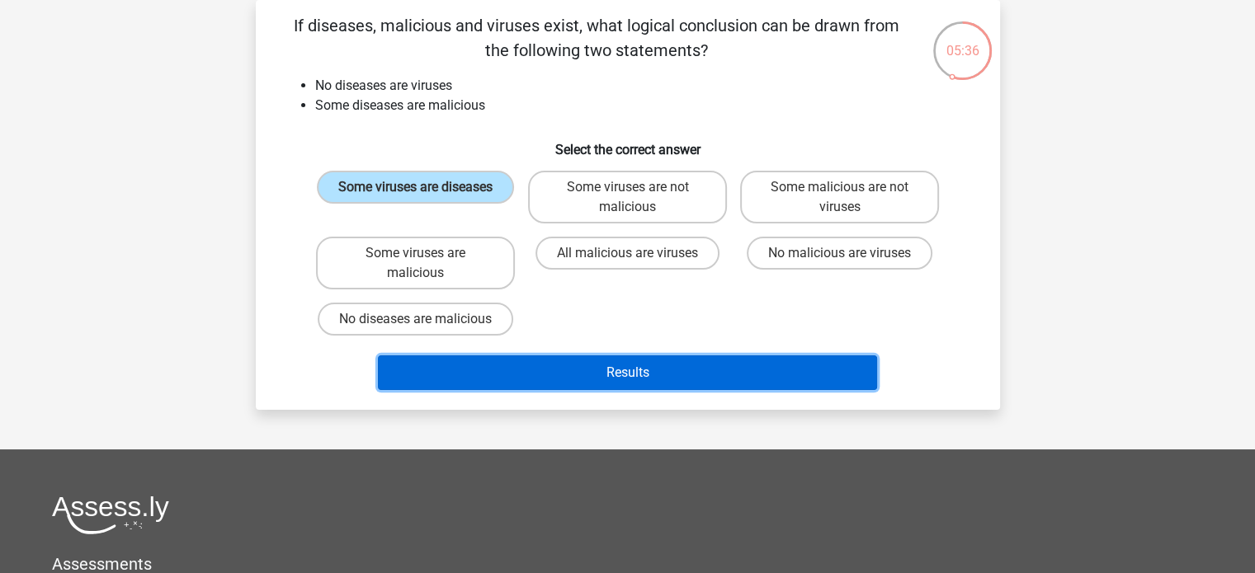
click at [554, 375] on button "Results" at bounding box center [627, 372] width 499 height 35
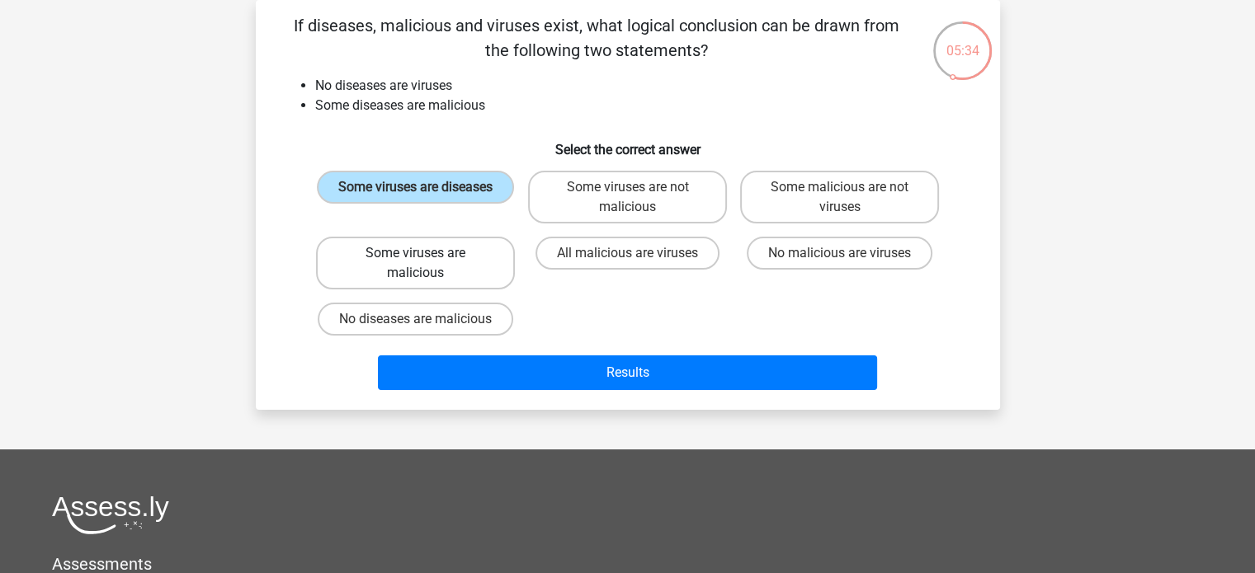
click at [431, 271] on label "Some viruses are malicious" at bounding box center [415, 263] width 199 height 53
click at [426, 264] on input "Some viruses are malicious" at bounding box center [420, 258] width 11 height 11
radio input "true"
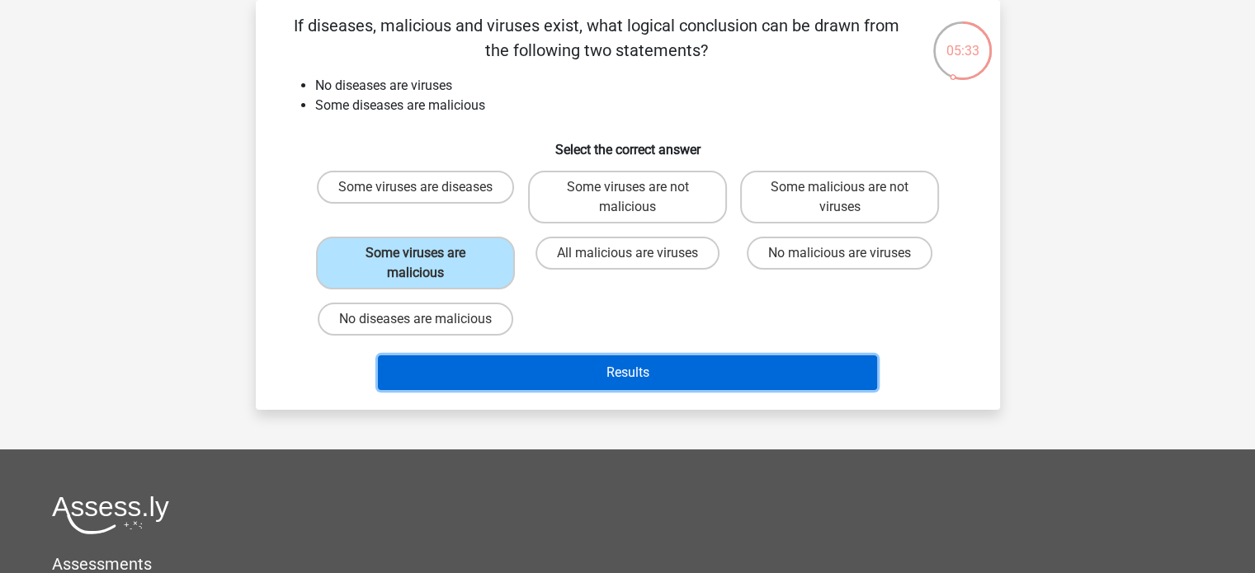
click at [506, 366] on button "Results" at bounding box center [627, 372] width 499 height 35
